Goal: Communication & Community: Ask a question

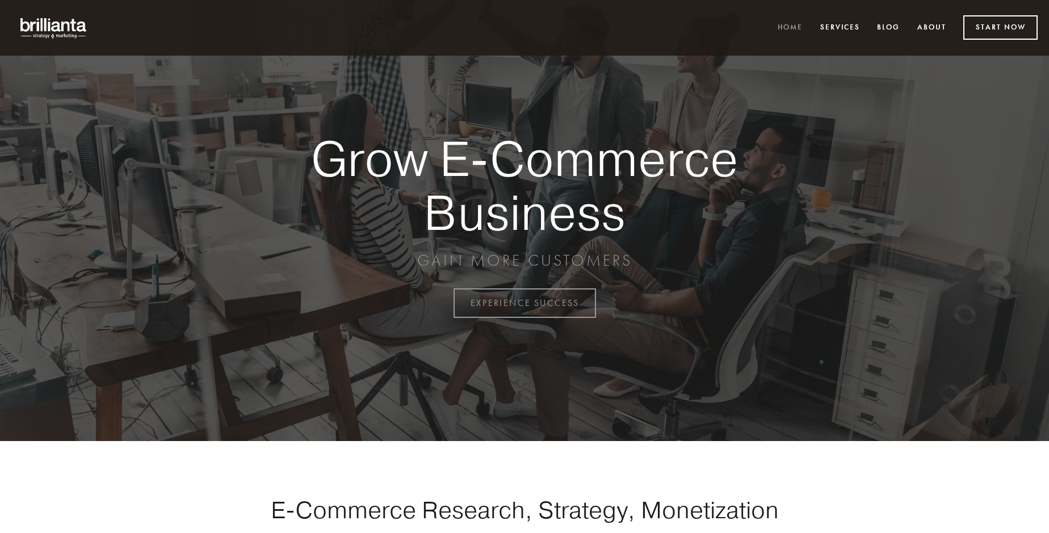
scroll to position [2975, 0]
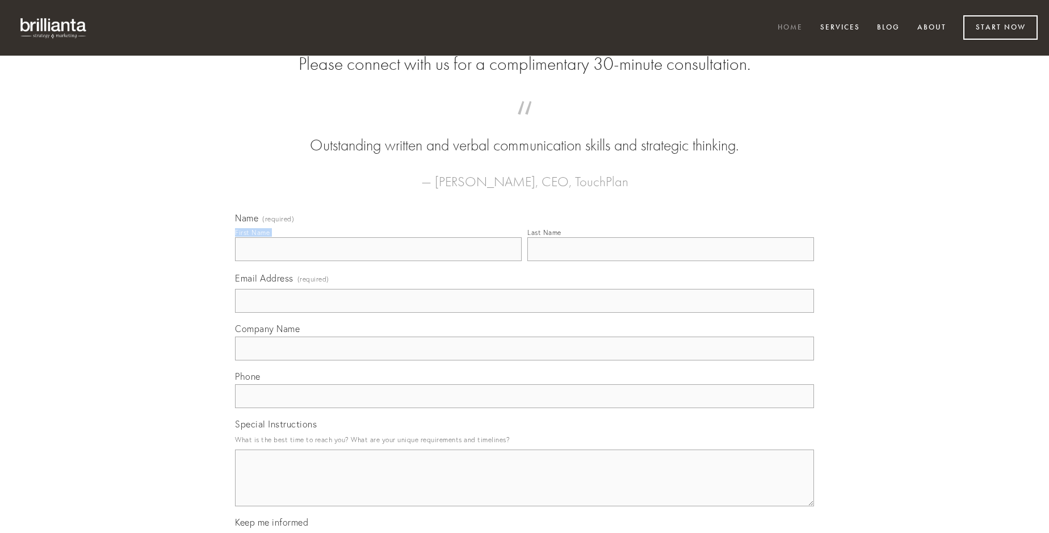
type input "[PERSON_NAME]"
click at [670, 261] on input "Last Name" at bounding box center [670, 249] width 287 height 24
type input "[PERSON_NAME]"
click at [524, 313] on input "Email Address (required)" at bounding box center [524, 301] width 579 height 24
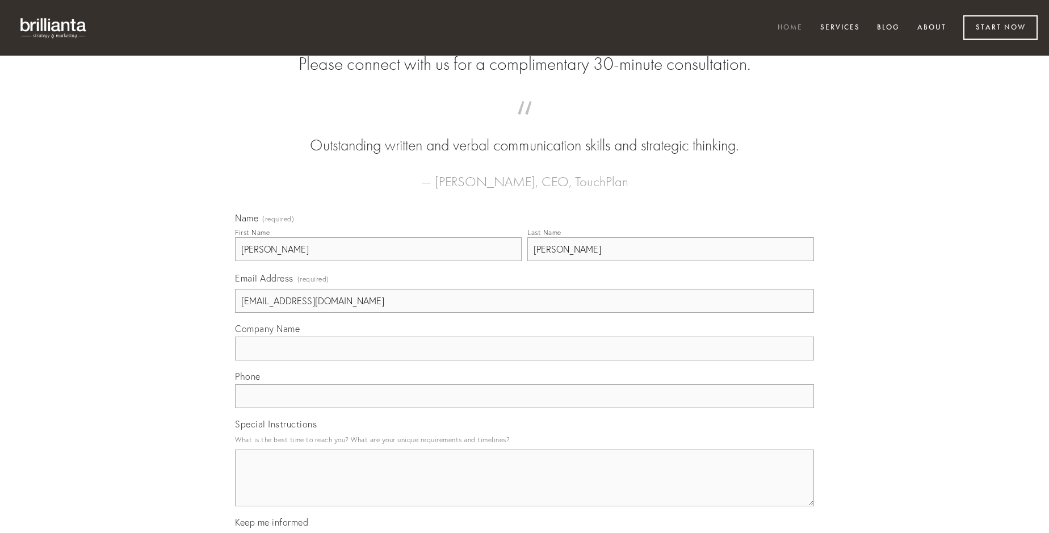
type input "[EMAIL_ADDRESS][DOMAIN_NAME]"
click at [524, 360] on input "Company Name" at bounding box center [524, 349] width 579 height 24
type input "alter"
click at [524, 408] on input "text" at bounding box center [524, 396] width 579 height 24
click at [524, 488] on textarea "Special Instructions" at bounding box center [524, 477] width 579 height 57
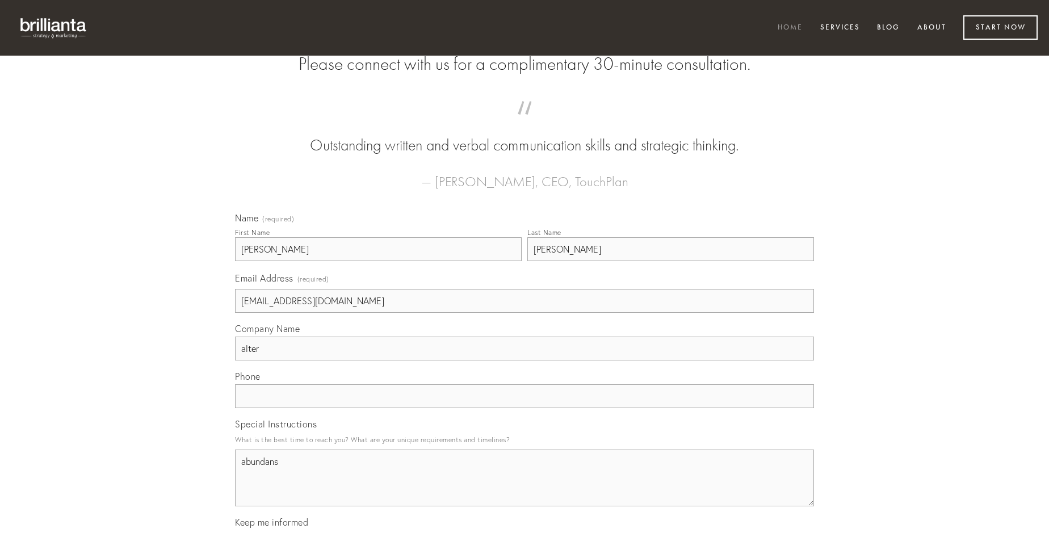
type textarea "abundans"
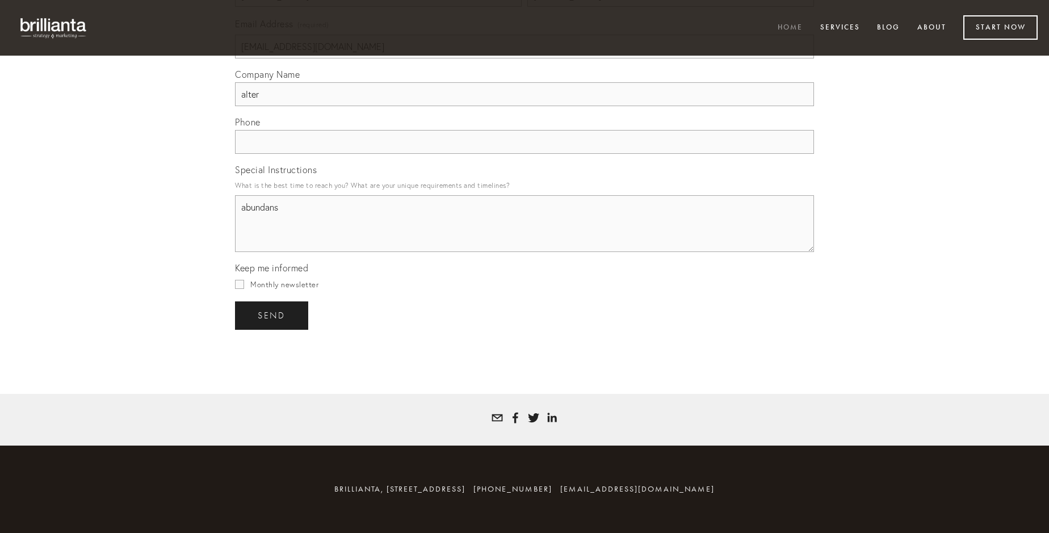
click at [272, 315] on span "send" at bounding box center [272, 315] width 28 height 10
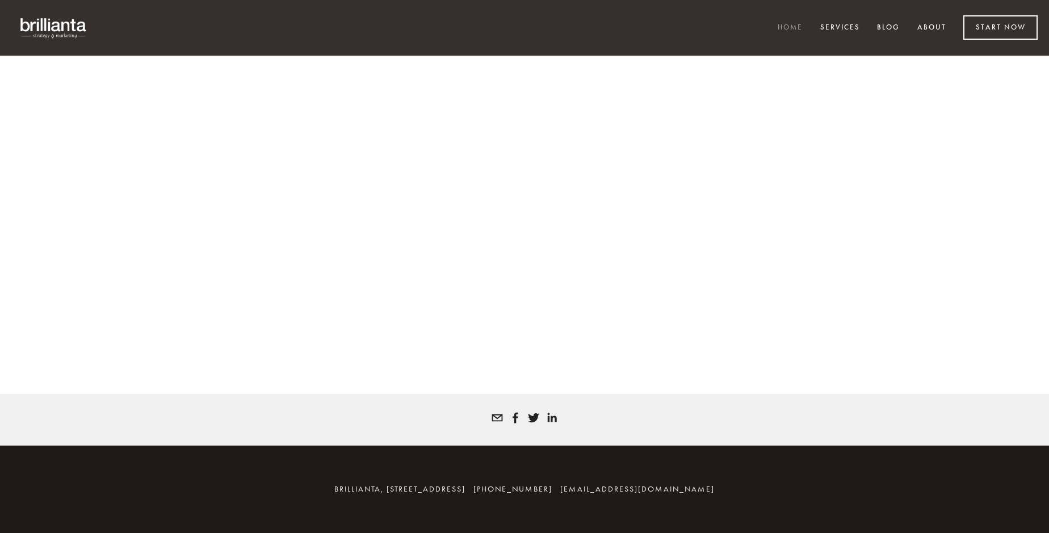
scroll to position [2959, 0]
